Goal: Feedback & Contribution: Leave review/rating

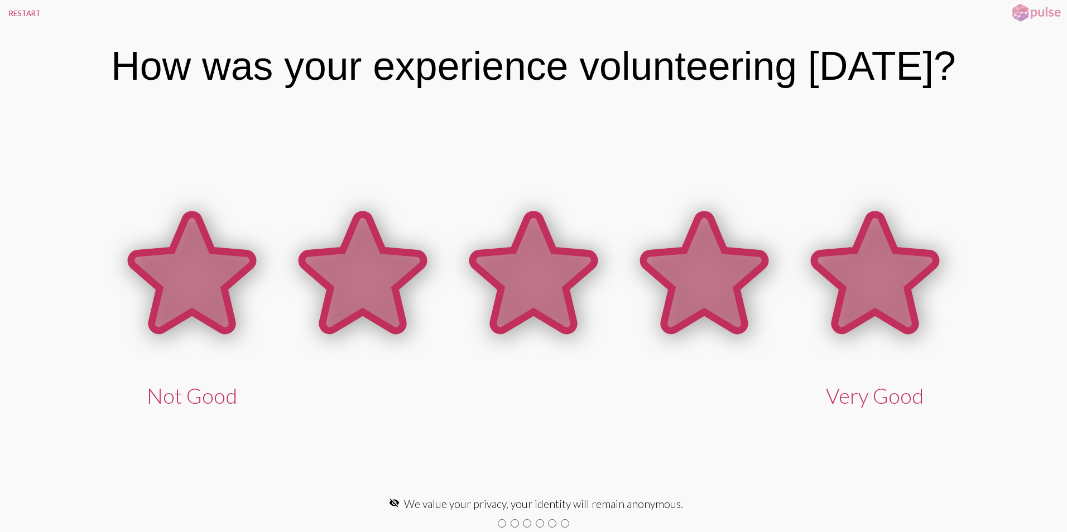
click at [862, 305] on icon at bounding box center [875, 273] width 122 height 116
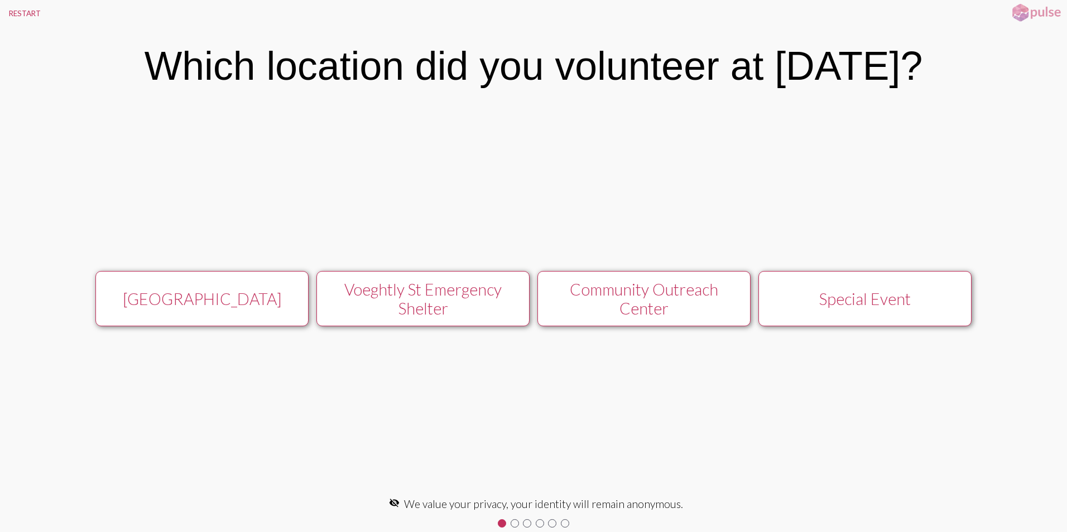
click at [438, 303] on div "Voeghtly St Emergency Shelter" at bounding box center [423, 299] width 190 height 38
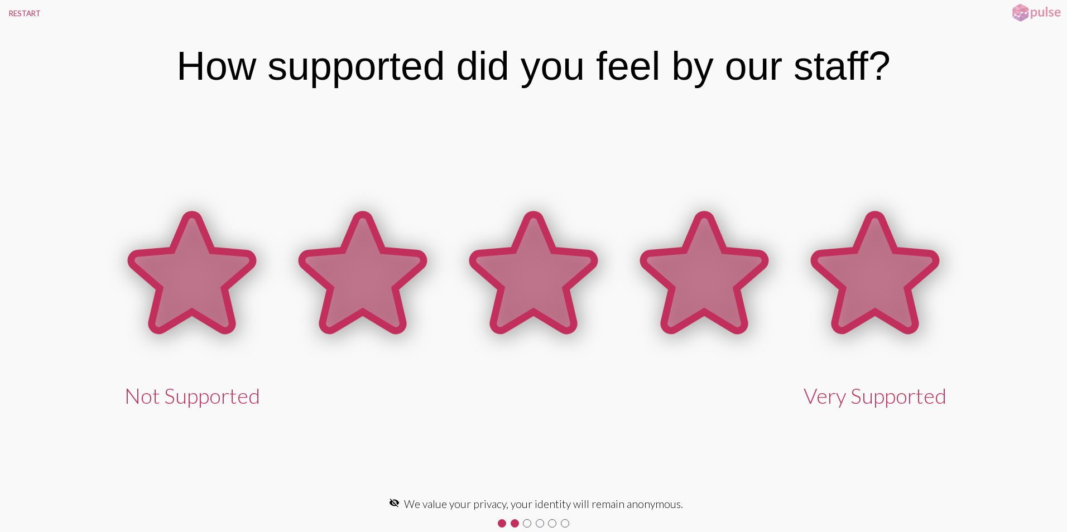
click at [914, 292] on icon at bounding box center [875, 274] width 171 height 171
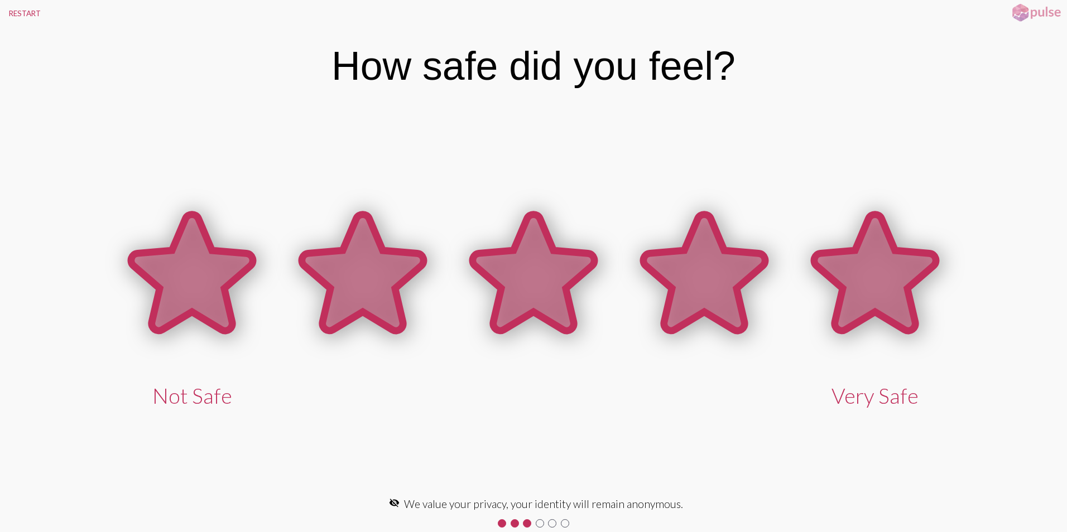
click at [892, 300] on icon at bounding box center [875, 273] width 122 height 116
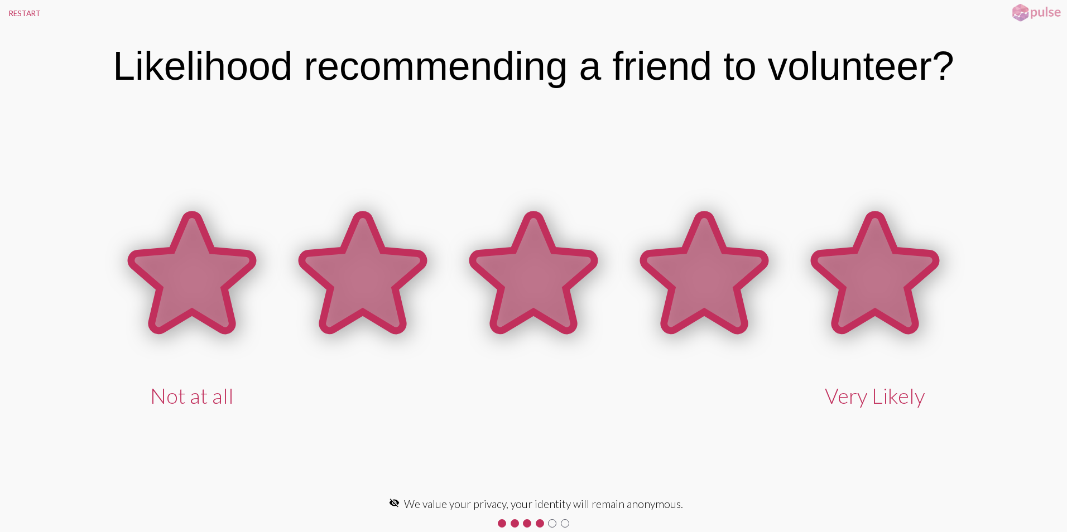
click at [891, 276] on icon at bounding box center [875, 273] width 122 height 116
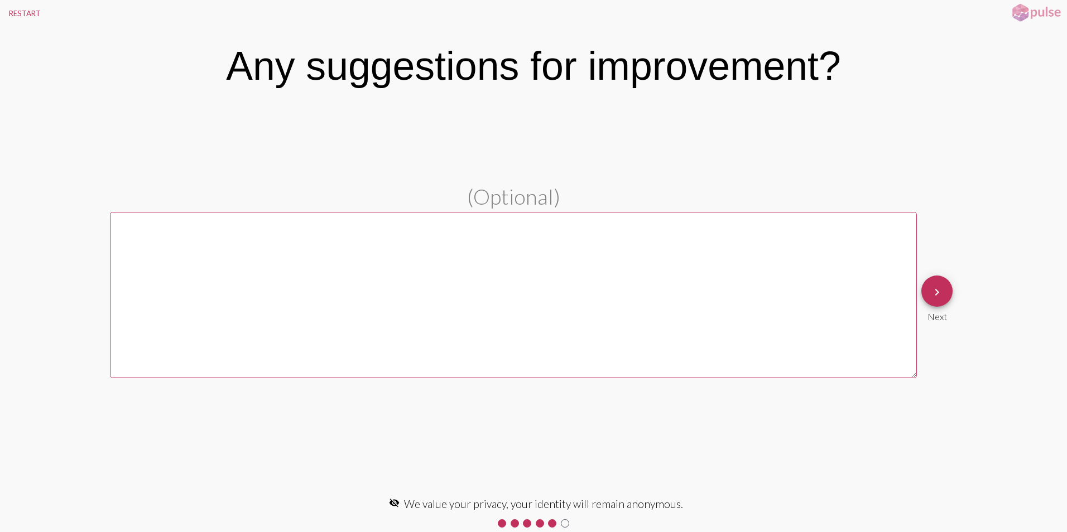
click at [745, 305] on textarea at bounding box center [513, 295] width 807 height 166
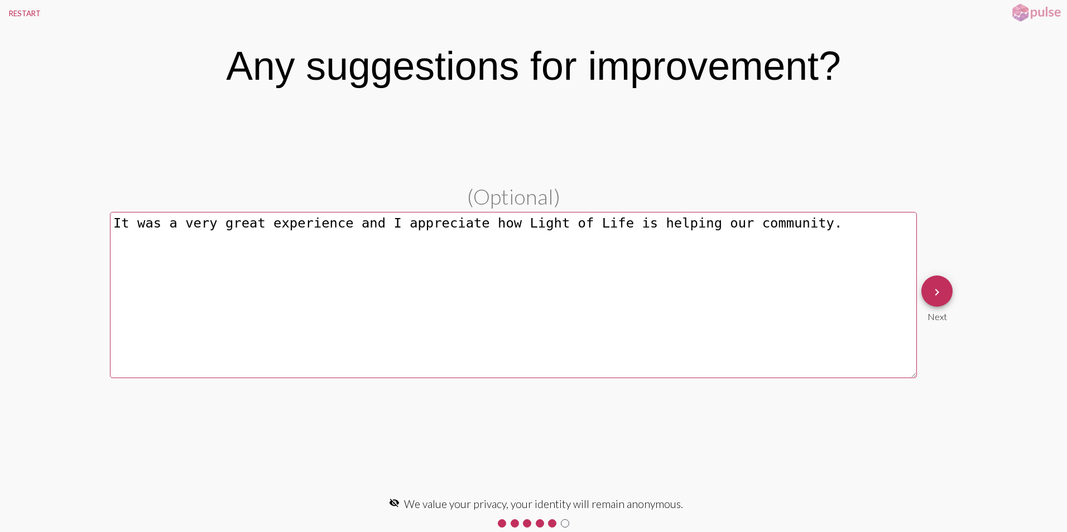
click at [841, 227] on textarea "It was a very great experience and I appreciate how Light of Life is helping ou…" at bounding box center [513, 295] width 807 height 166
drag, startPoint x: 464, startPoint y: 239, endPoint x: 44, endPoint y: 209, distance: 421.8
click at [44, 209] on pl-text-question "(Optional) It was a very great experience and I appreciate how Light of Life is…" at bounding box center [533, 299] width 1067 height 231
click at [300, 261] on textarea "It was a very great experience and I appreciate how Light of Life is helping ou…" at bounding box center [513, 295] width 807 height 166
drag, startPoint x: 520, startPoint y: 243, endPoint x: 46, endPoint y: 224, distance: 474.2
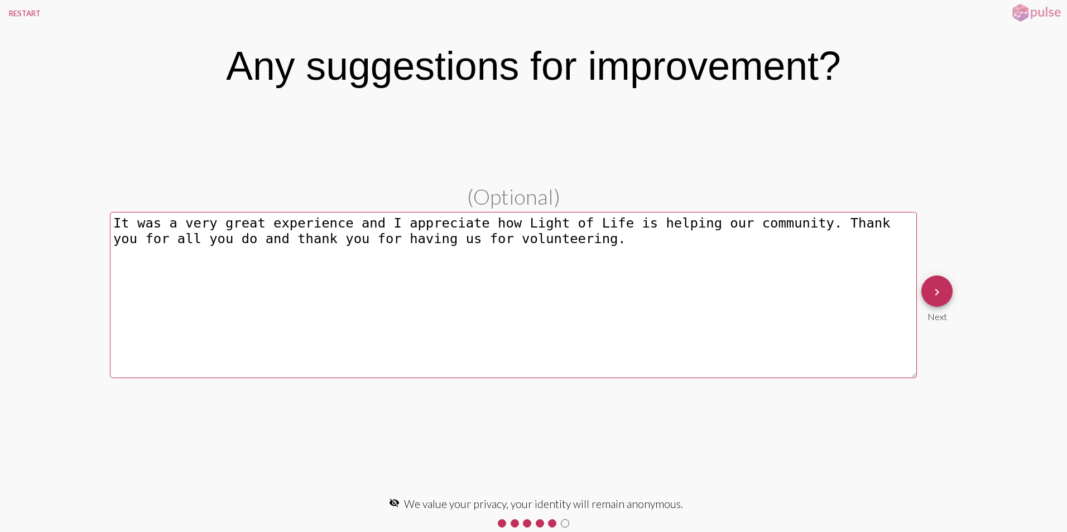
click at [46, 224] on pl-text-question "(Optional) It was a very great experience and I appreciate how Light of Life is…" at bounding box center [533, 299] width 1067 height 231
paste textarea ""It was a wonderful experience, and I truly appreciate how Light of Life is sup…"
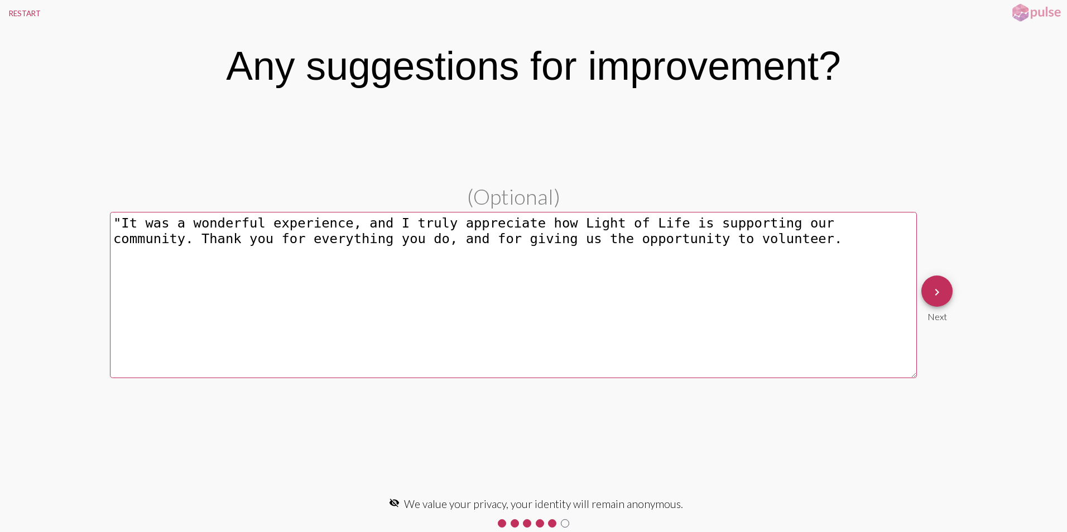
click at [704, 261] on textarea ""It was a wonderful experience, and I truly appreciate how Light of Life is sup…" at bounding box center [513, 295] width 807 height 166
type textarea ""It was a wonderful experience, and I truly appreciate how Light of Life is sup…"
click at [946, 282] on button "keyboard_arrow_right" at bounding box center [936, 291] width 31 height 31
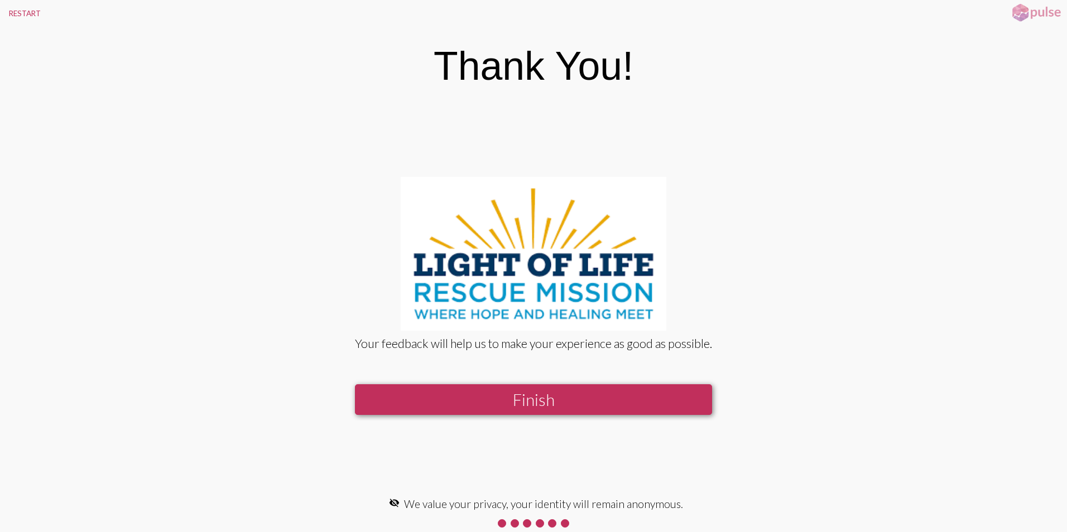
click at [550, 396] on button "Finish" at bounding box center [533, 400] width 357 height 31
